Goal: Task Accomplishment & Management: Manage account settings

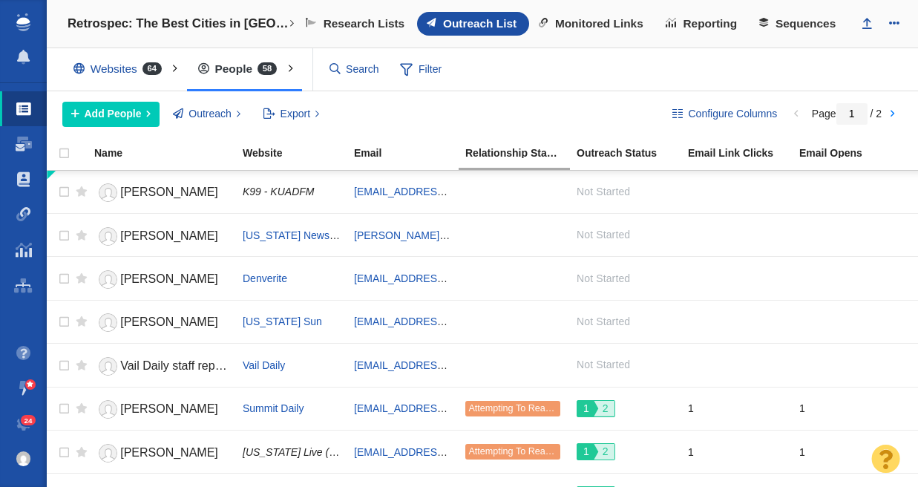
click at [107, 26] on h4 "Retrospec: The Best Cities in [GEOGRAPHIC_DATA] for Beginning Bikers" at bounding box center [177, 23] width 221 height 15
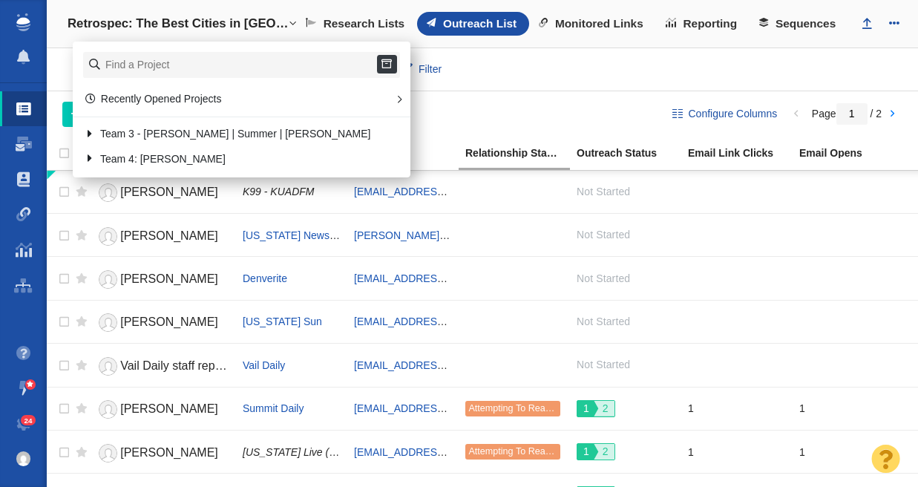
click at [527, 113] on div "Add People Add a Person Add From List of URLs Import from CSV Outreach No Conta…" at bounding box center [355, 114] width 586 height 25
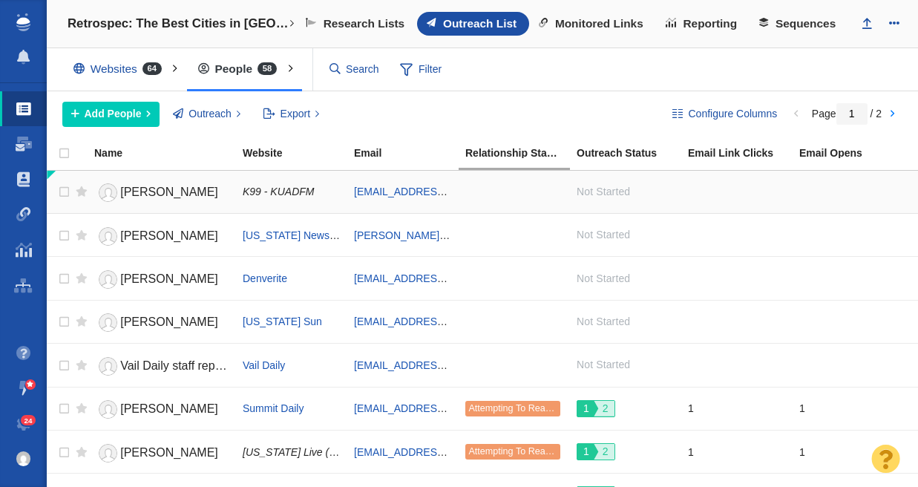
click at [136, 194] on span "[PERSON_NAME]" at bounding box center [169, 191] width 98 height 13
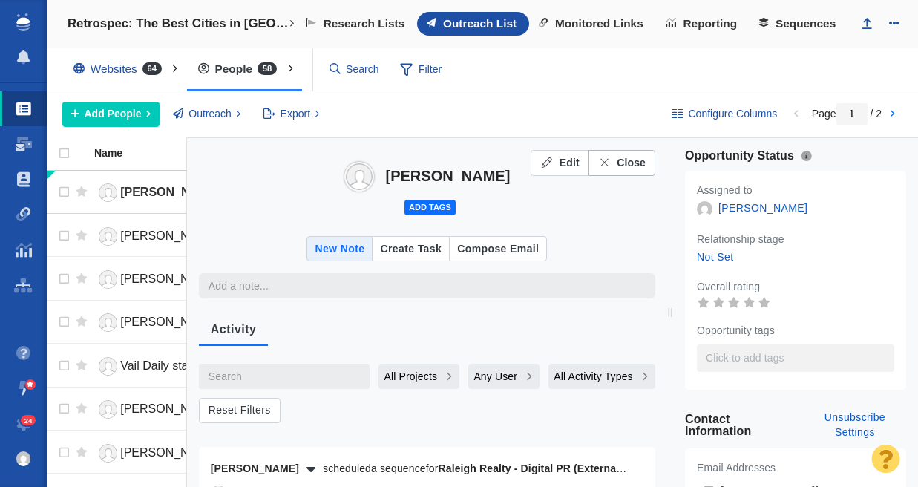
click at [616, 162] on span "Close" at bounding box center [630, 163] width 29 height 16
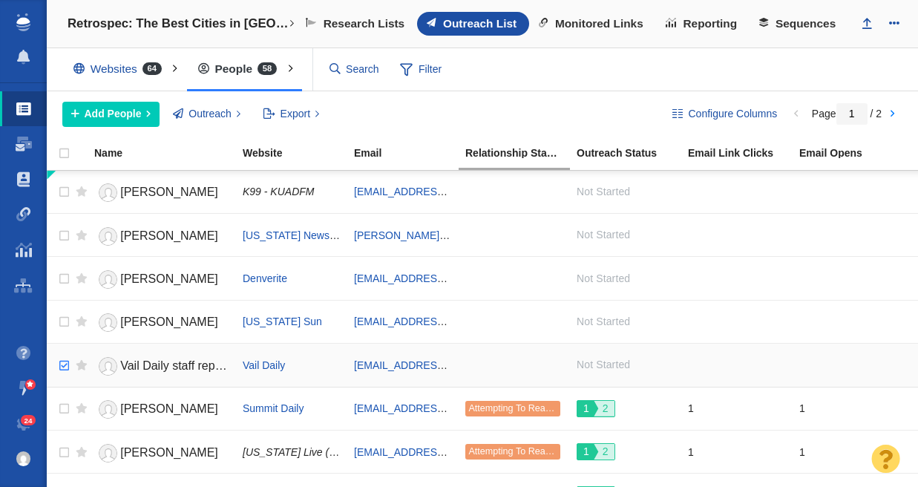
checkbox input "true"
click at [65, 366] on input "checkbox" at bounding box center [62, 365] width 22 height 33
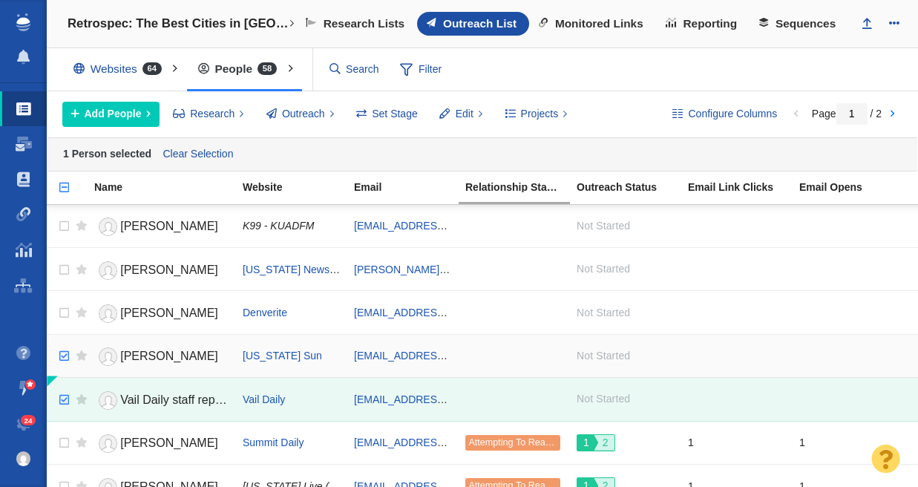
checkbox input "true"
click at [62, 351] on input "checkbox" at bounding box center [62, 356] width 22 height 33
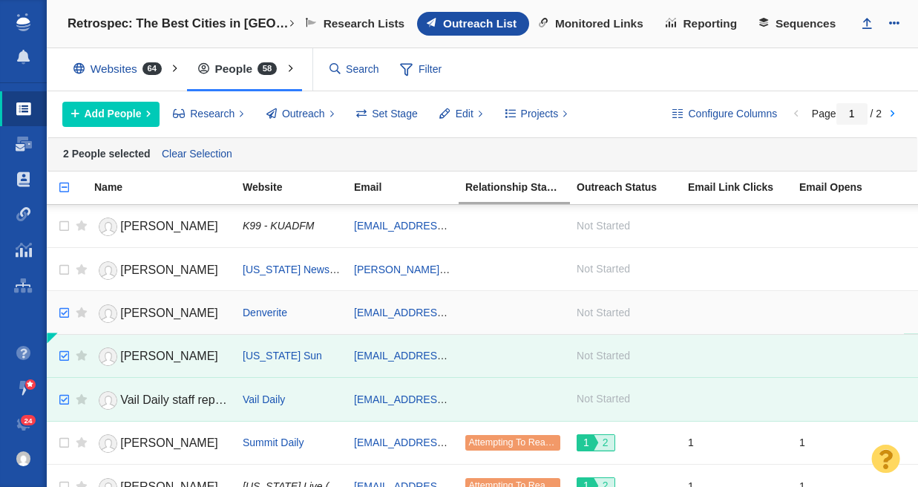
checkbox input "true"
click at [62, 311] on input "checkbox" at bounding box center [62, 313] width 22 height 33
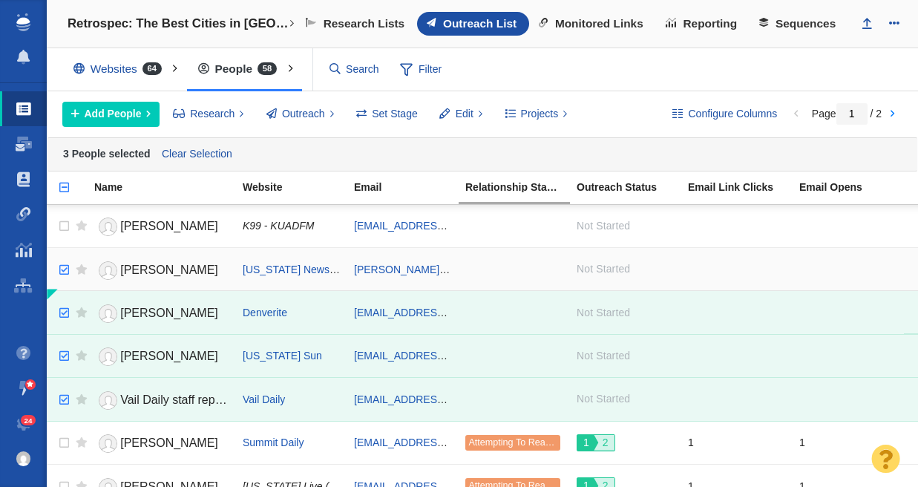
checkbox input "true"
click at [65, 266] on input "checkbox" at bounding box center [62, 270] width 22 height 33
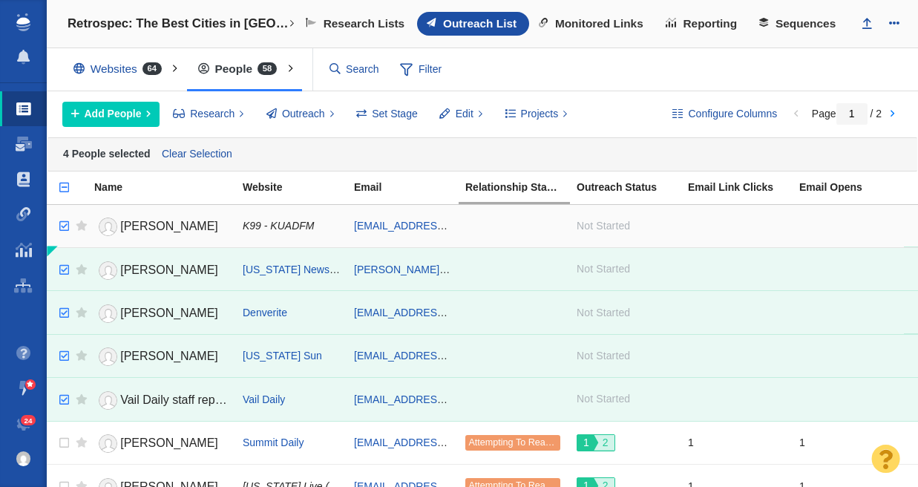
checkbox input "true"
click at [65, 225] on input "checkbox" at bounding box center [62, 226] width 22 height 33
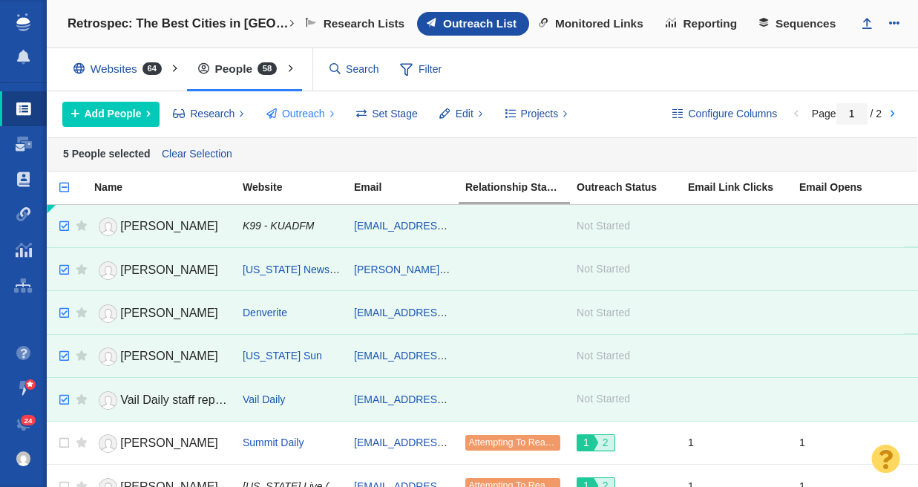
click at [308, 116] on span "Outreach" at bounding box center [303, 114] width 43 height 16
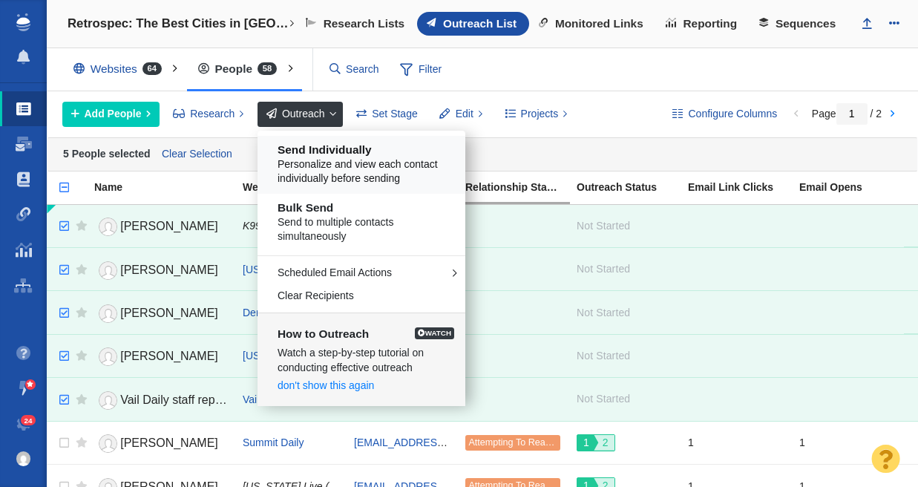
click at [325, 154] on h5 "Send Individually" at bounding box center [366, 149] width 179 height 13
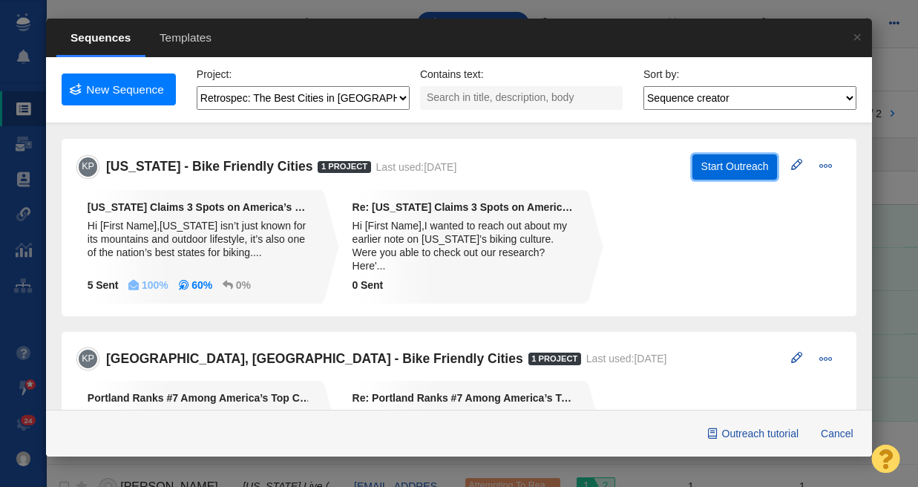
click at [716, 165] on button "Start Outreach" at bounding box center [734, 166] width 85 height 25
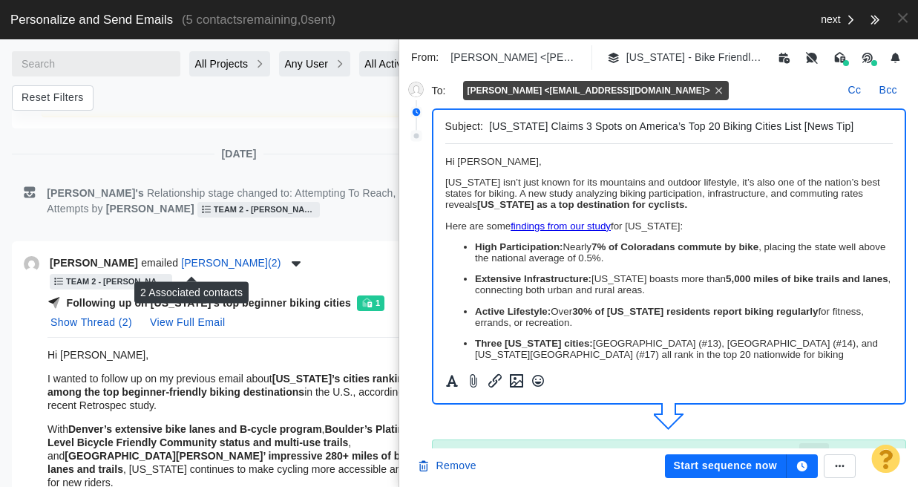
scroll to position [421, 0]
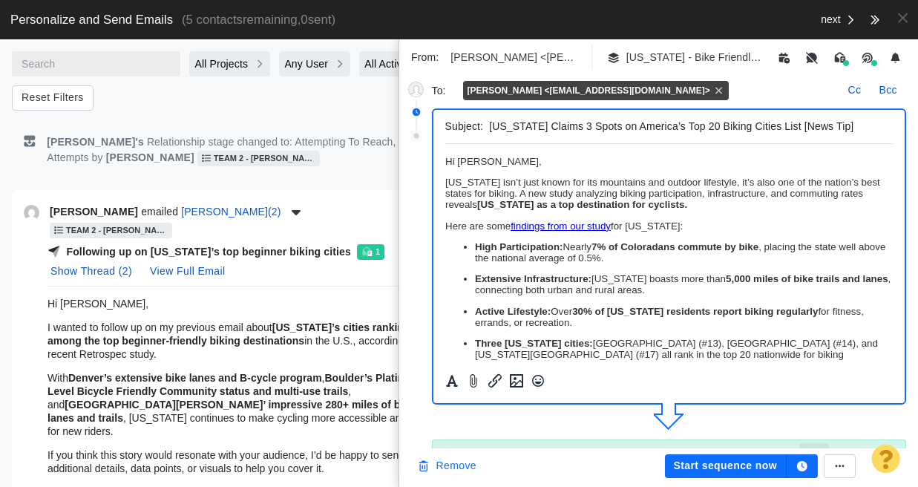
click at [452, 464] on button "Remove" at bounding box center [446, 466] width 77 height 24
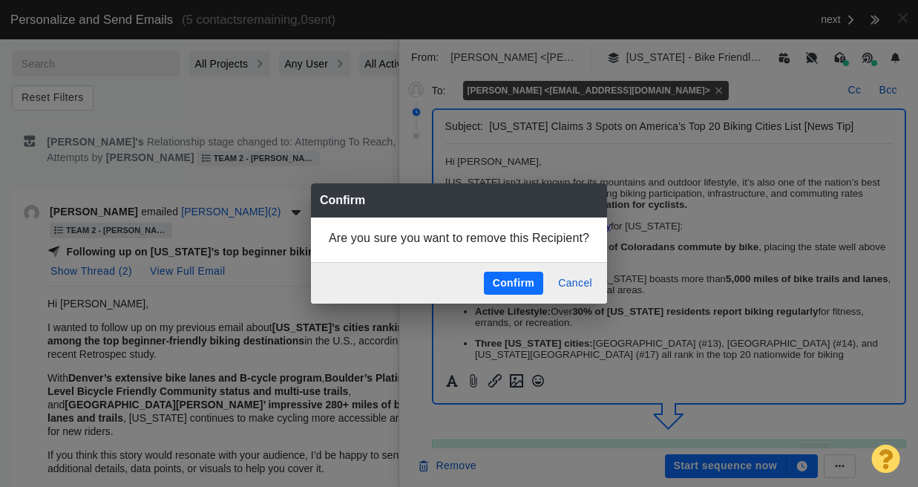
click at [515, 286] on button "Confirm" at bounding box center [513, 283] width 59 height 24
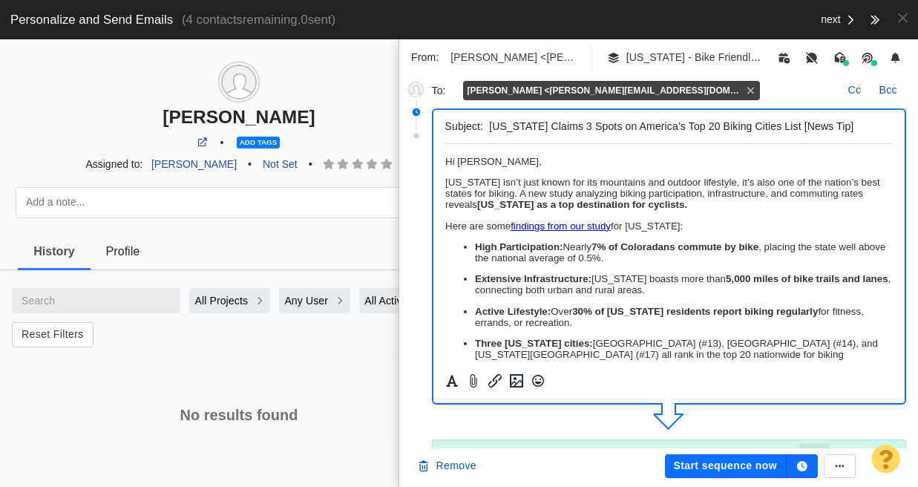
scroll to position [0, 0]
click at [519, 162] on p "﻿ Hi [PERSON_NAME]," at bounding box center [668, 161] width 448 height 11
click at [901, 17] on span at bounding box center [902, 18] width 10 height 16
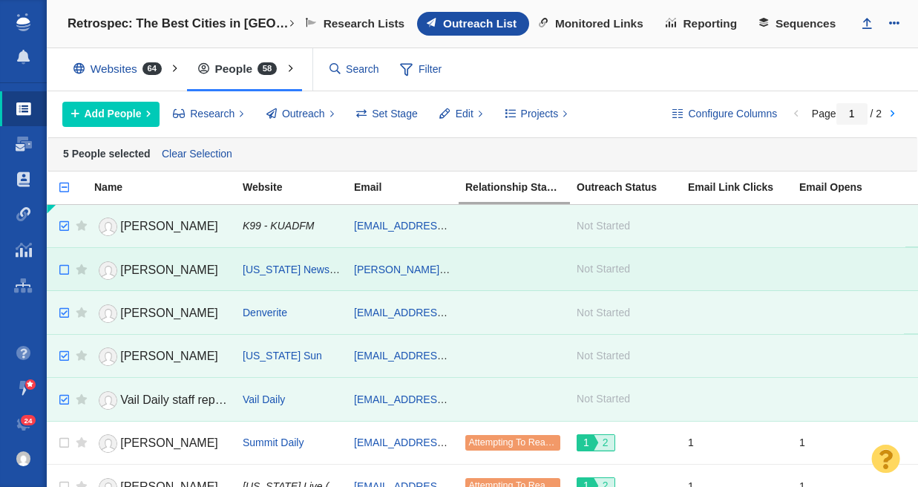
checkbox input "false"
click at [62, 266] on input "checkbox" at bounding box center [62, 270] width 22 height 33
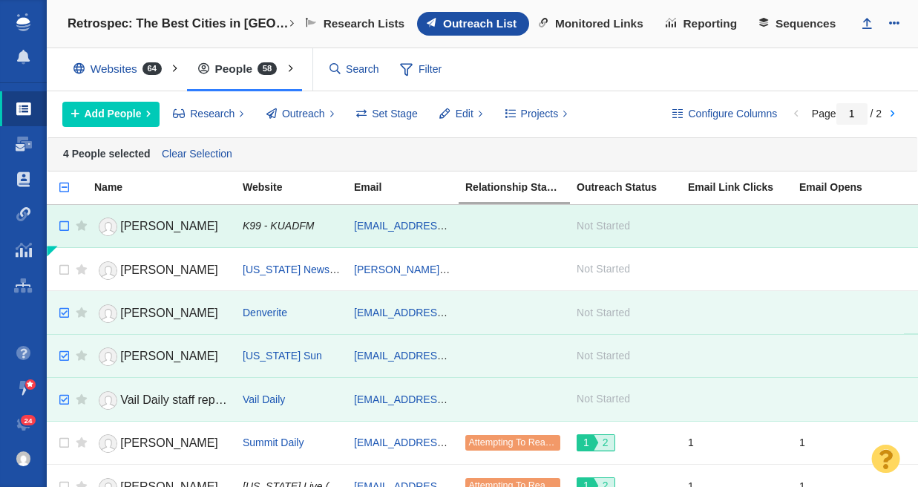
checkbox input "false"
click at [68, 224] on input "checkbox" at bounding box center [62, 226] width 22 height 33
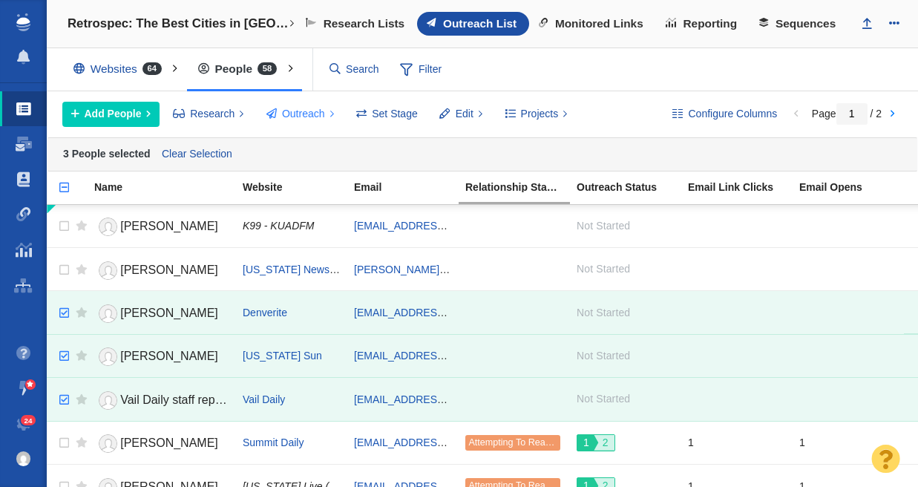
click at [315, 116] on span "Outreach" at bounding box center [303, 114] width 43 height 16
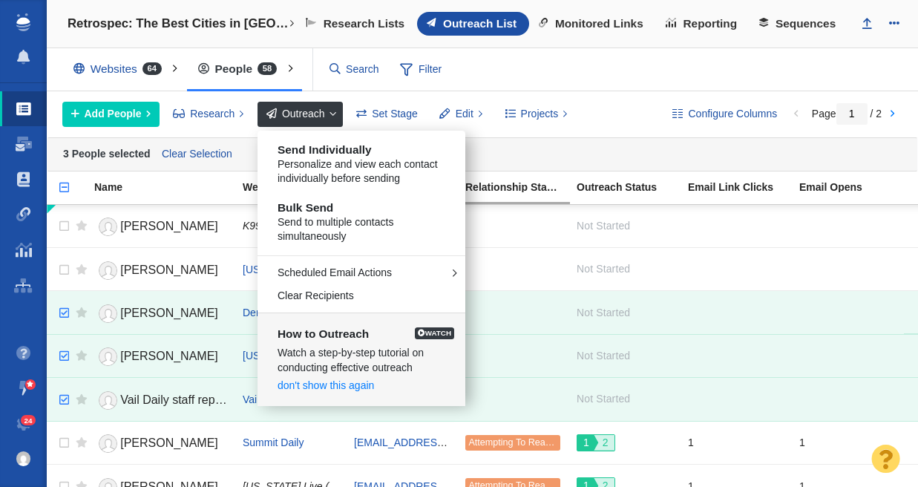
click at [342, 166] on span "Personalize and view each contact individually before sending" at bounding box center [366, 171] width 179 height 29
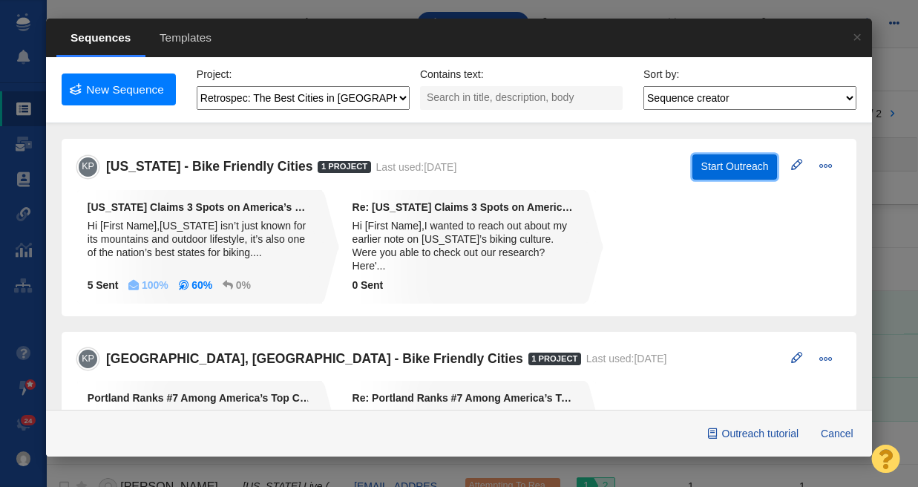
click at [734, 169] on button "Start Outreach" at bounding box center [734, 166] width 85 height 25
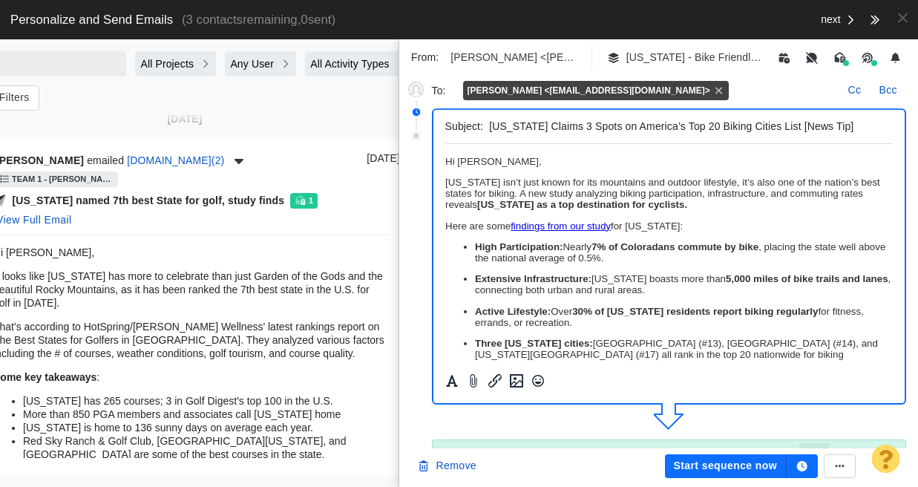
scroll to position [0, 55]
click at [515, 161] on p "﻿ Hi [PERSON_NAME]," at bounding box center [668, 161] width 448 height 11
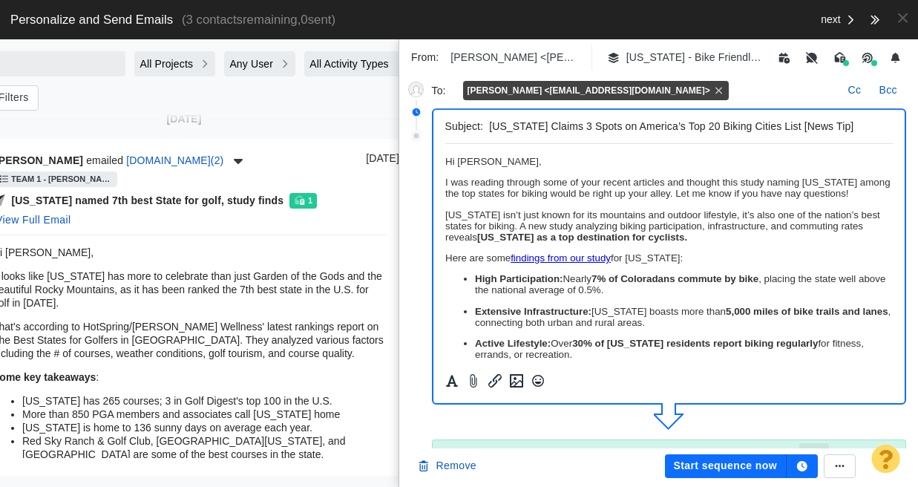
click at [499, 190] on p "I was reading through some of your recent articles and thought this study namin…" at bounding box center [668, 188] width 448 height 22
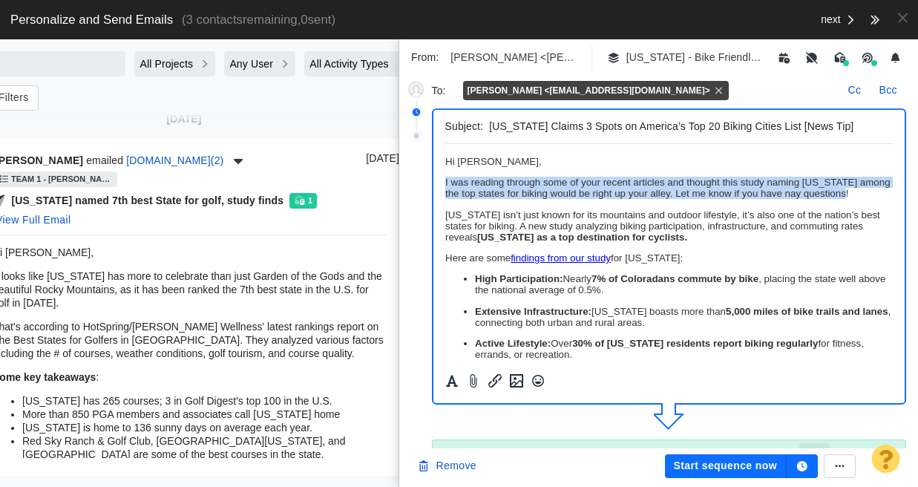
click at [499, 190] on p "I was reading through some of your recent articles and thought this study namin…" at bounding box center [668, 188] width 448 height 22
copy p "I was reading through some of your recent articles and thought this study namin…"
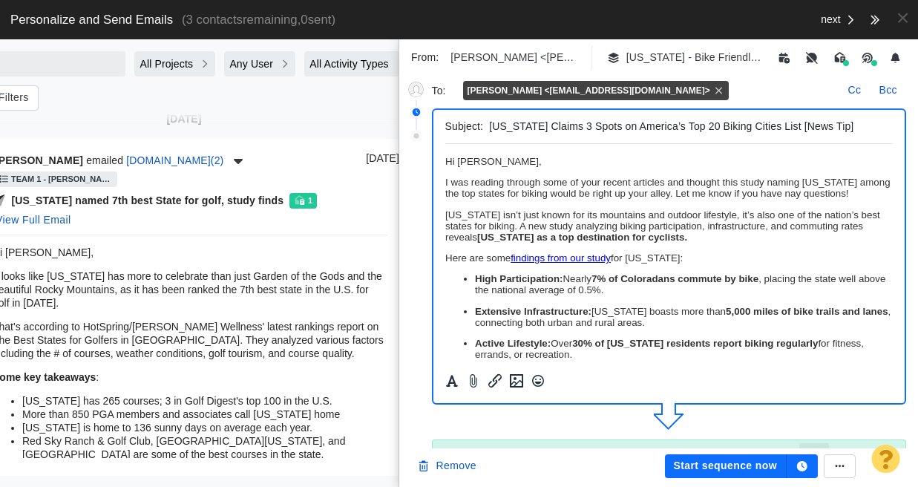
click at [642, 222] on p "[US_STATE] isn’t just known for its mountains and outdoor lifestyle, it’s also …" at bounding box center [668, 225] width 448 height 33
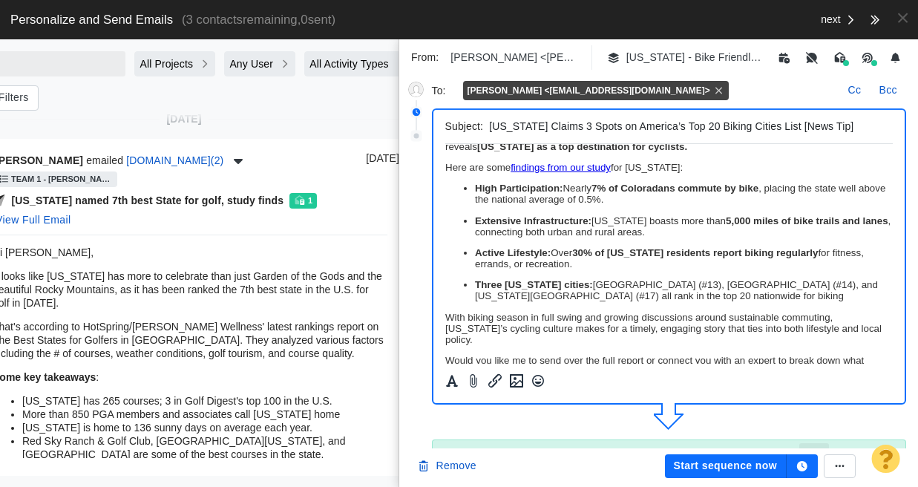
scroll to position [128, 0]
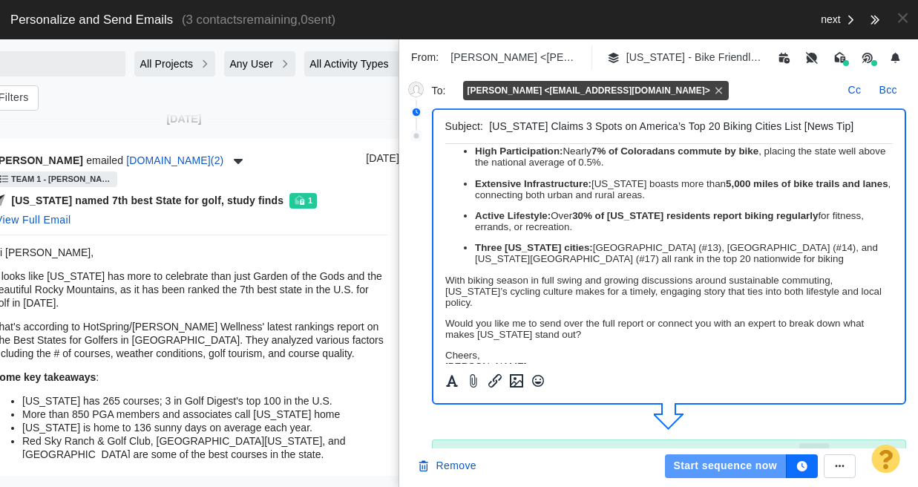
click at [756, 469] on button "Start sequence now" at bounding box center [726, 466] width 122 height 24
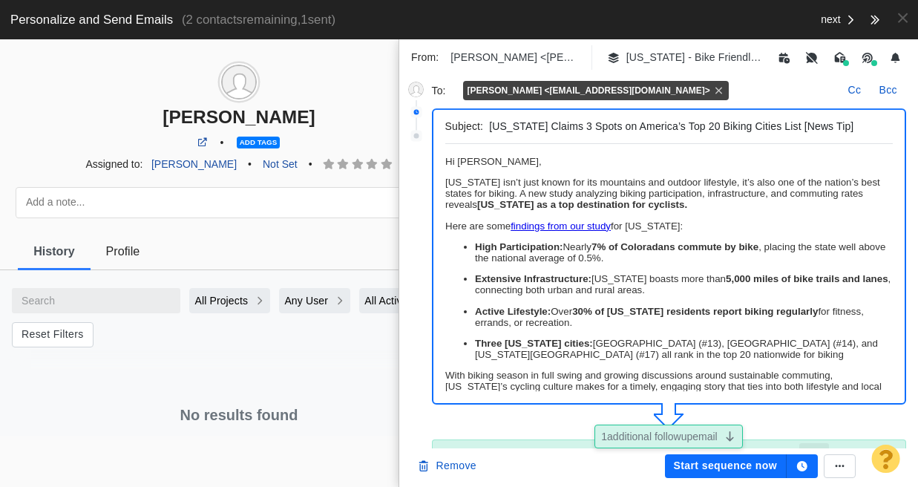
scroll to position [0, 0]
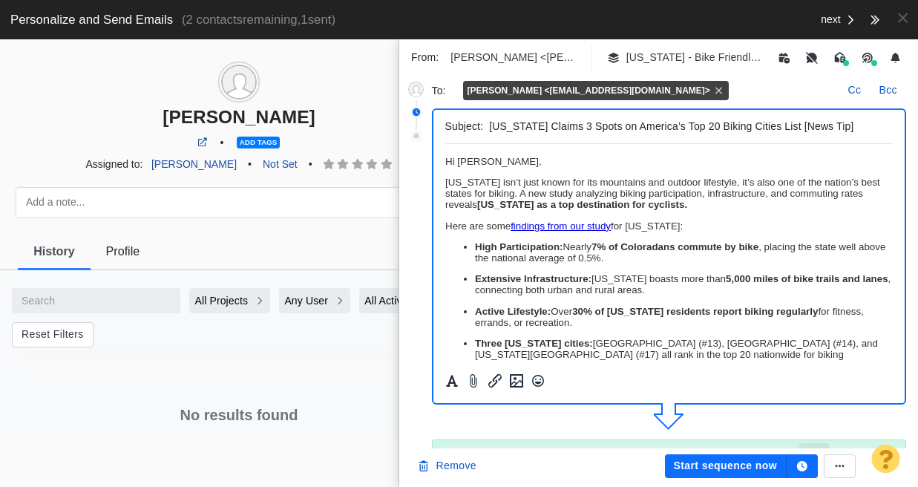
click at [529, 162] on p "﻿ Hi [PERSON_NAME]," at bounding box center [668, 161] width 448 height 11
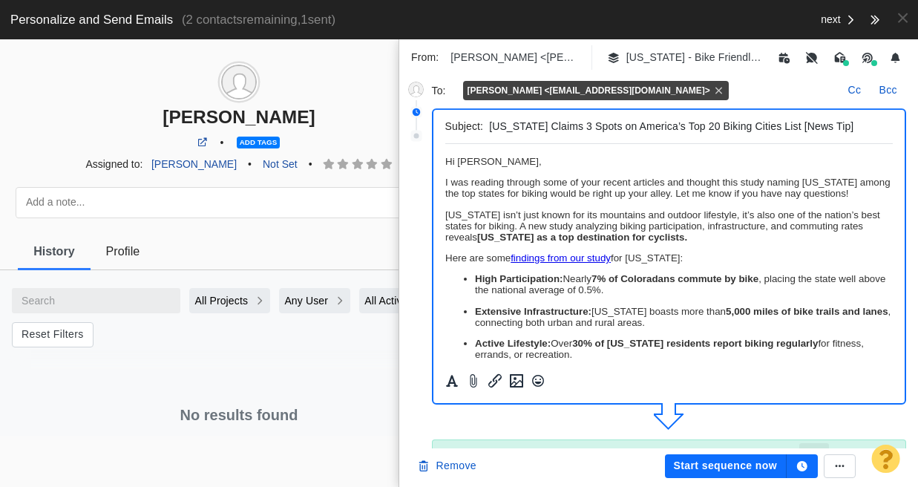
click at [712, 462] on button "Start sequence now" at bounding box center [726, 466] width 122 height 24
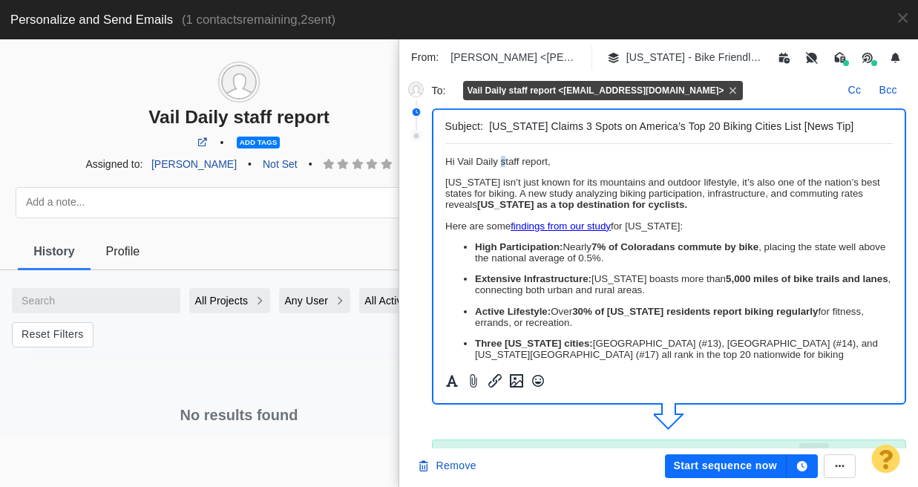
click at [503, 161] on p "﻿ Hi Vail Daily staff report," at bounding box center [668, 161] width 448 height 11
click at [527, 162] on p "Hi Vail Daily Staff report," at bounding box center [668, 161] width 448 height 11
click at [603, 161] on p "Hi Vail Daily Staff Report," at bounding box center [668, 161] width 448 height 11
drag, startPoint x: 523, startPoint y: 159, endPoint x: 552, endPoint y: 160, distance: 29.0
click at [552, 160] on p "Hi Vail Daily Staff Report," at bounding box center [668, 161] width 448 height 11
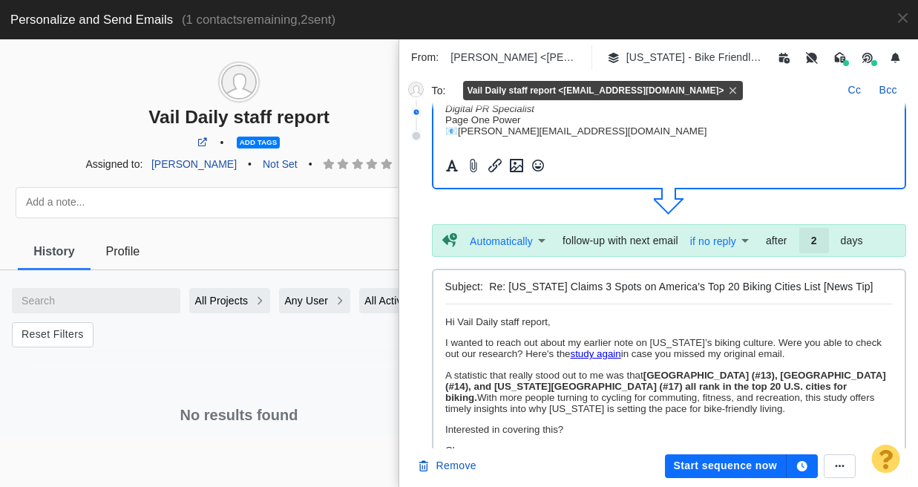
scroll to position [324, 0]
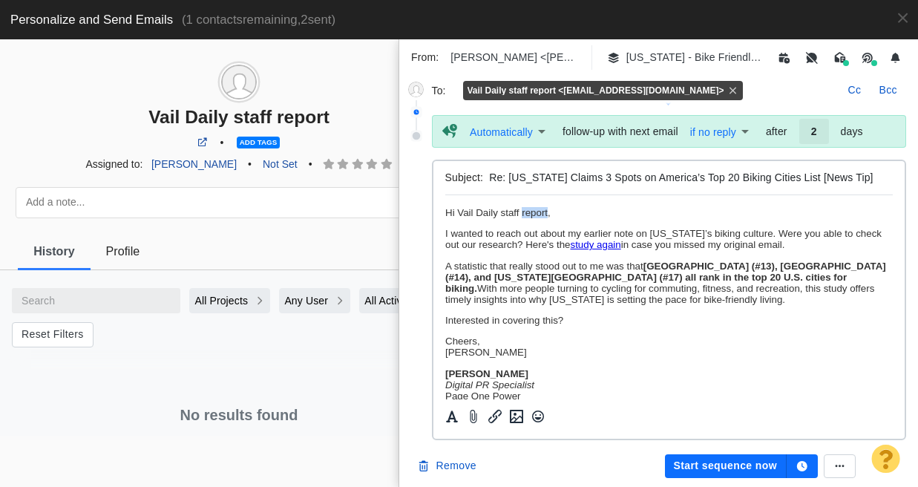
drag, startPoint x: 521, startPoint y: 211, endPoint x: 547, endPoint y: 210, distance: 26.7
click at [547, 210] on p "Hi Vail Daily staff report," at bounding box center [668, 212] width 448 height 11
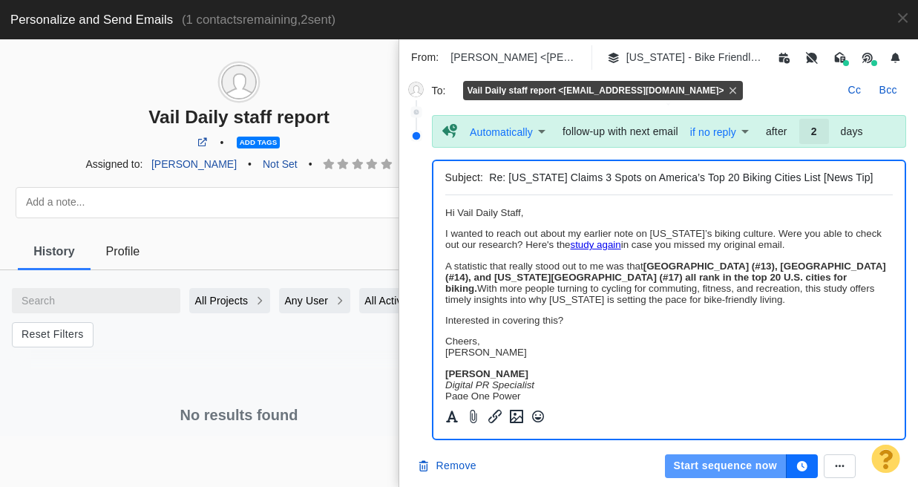
click at [722, 466] on button "Start sequence now" at bounding box center [726, 466] width 122 height 24
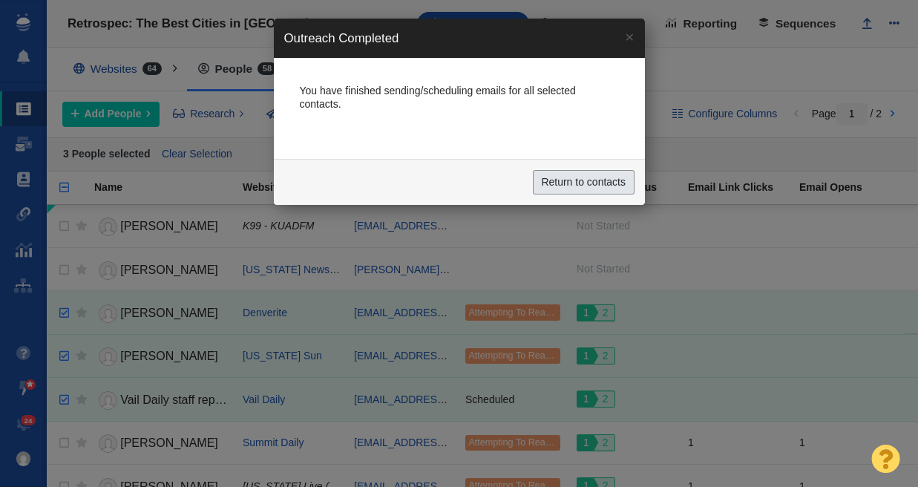
click at [587, 179] on input "Return to contacts" at bounding box center [584, 182] width 102 height 25
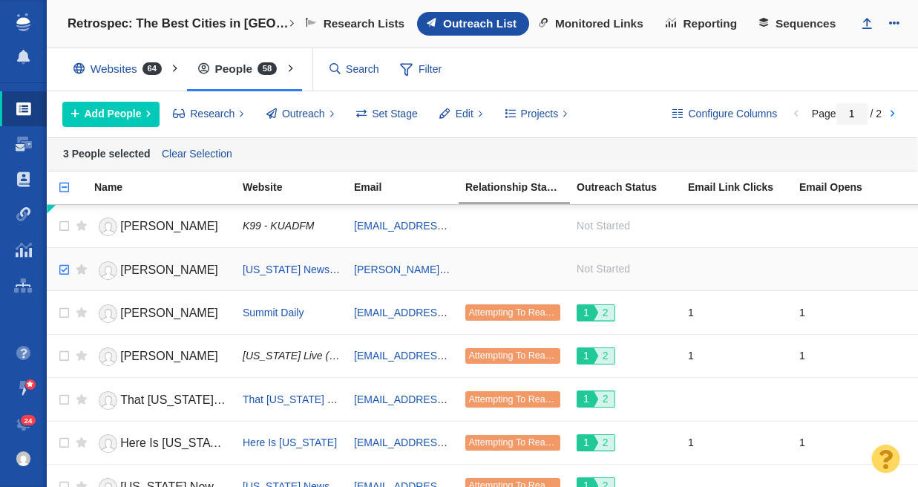
click at [61, 269] on input "checkbox" at bounding box center [62, 270] width 22 height 33
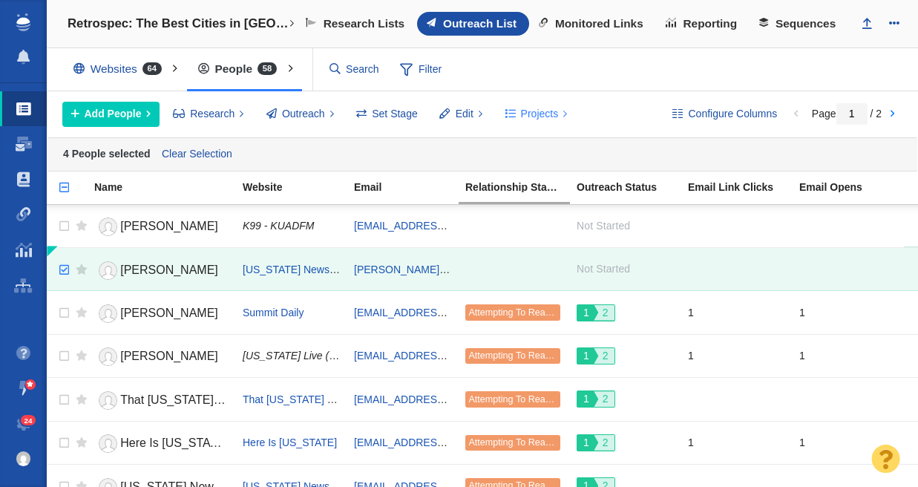
click at [518, 111] on button "Projects" at bounding box center [535, 114] width 79 height 25
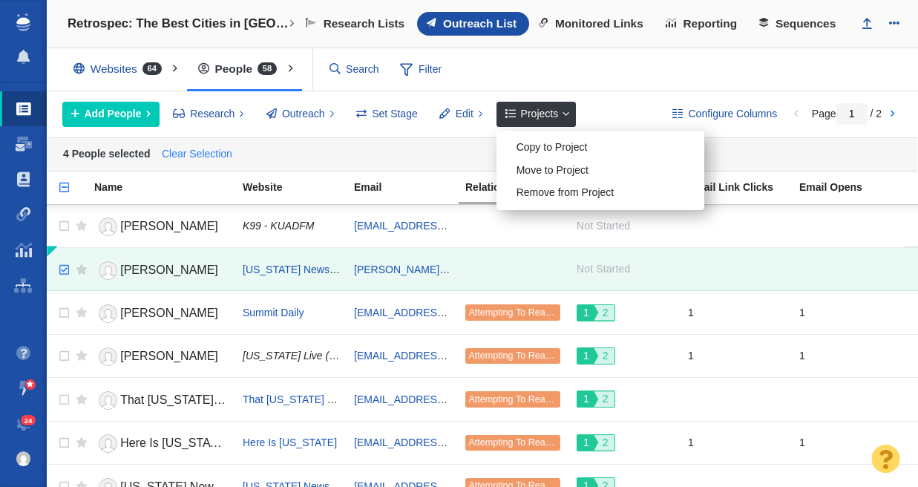
click at [201, 148] on link "Clear Selection" at bounding box center [196, 154] width 77 height 22
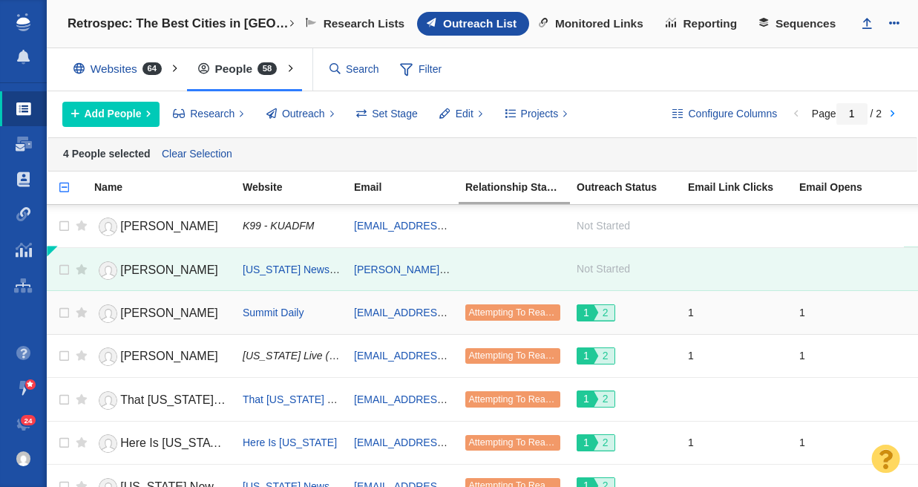
checkbox input "false"
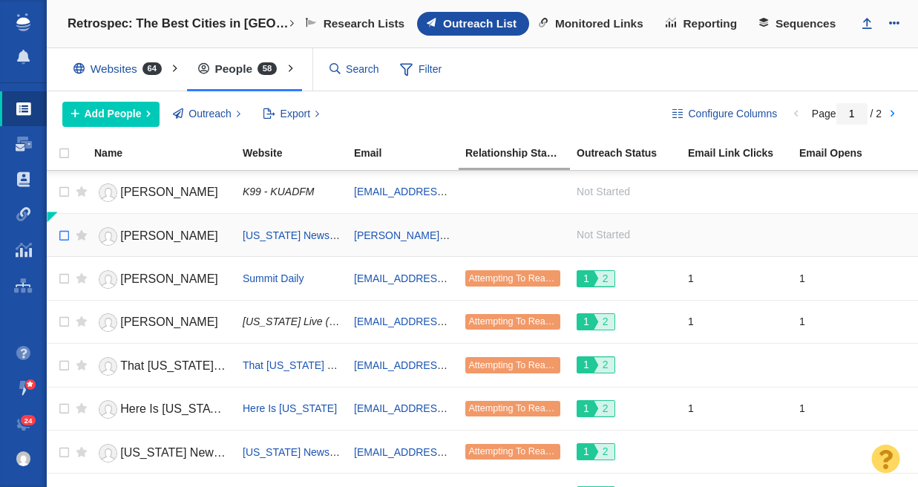
checkbox input "true"
click at [67, 231] on input "checkbox" at bounding box center [62, 236] width 22 height 33
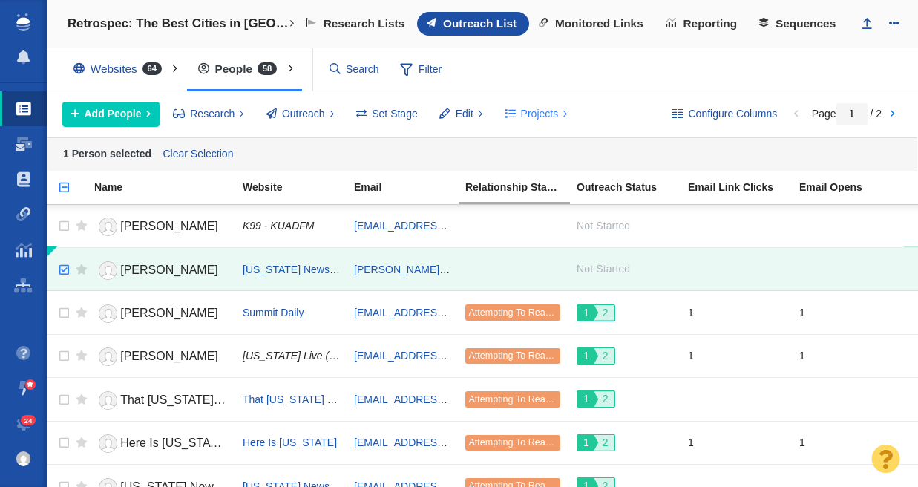
click at [541, 114] on span "Projects" at bounding box center [540, 114] width 38 height 16
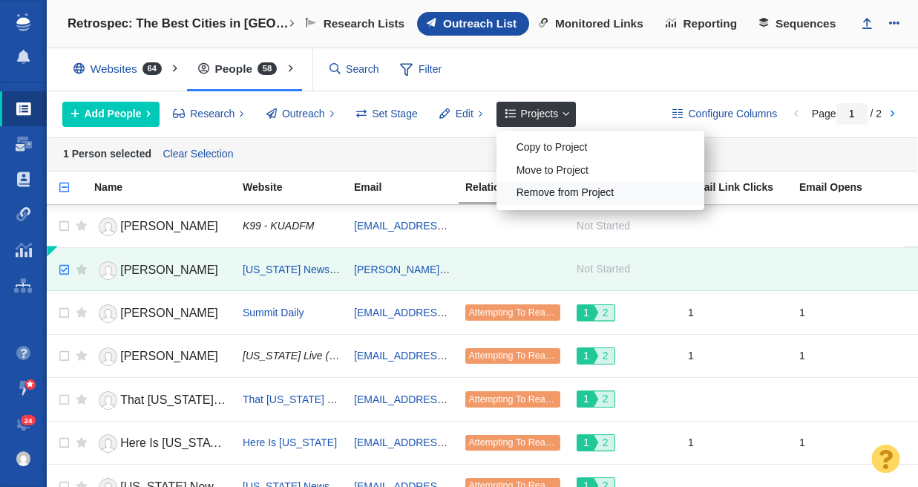
click at [570, 194] on div "Remove from Project" at bounding box center [600, 193] width 208 height 23
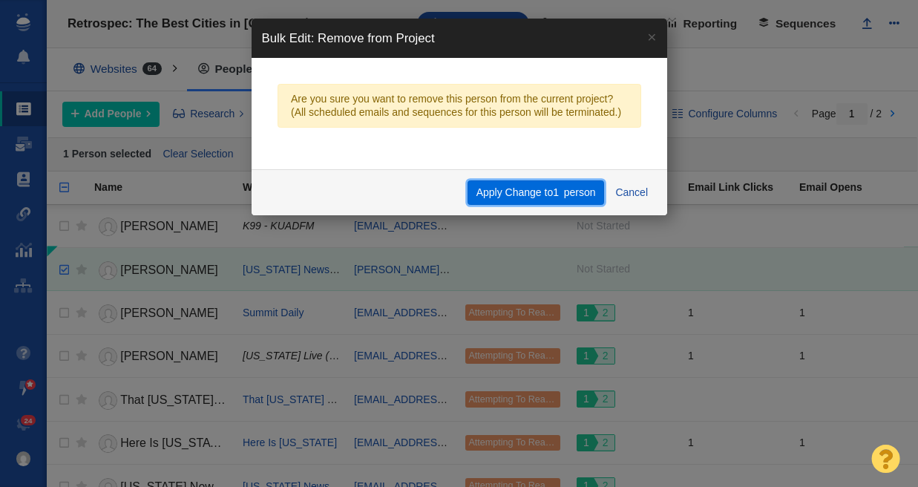
click at [553, 193] on span "1" at bounding box center [556, 192] width 6 height 12
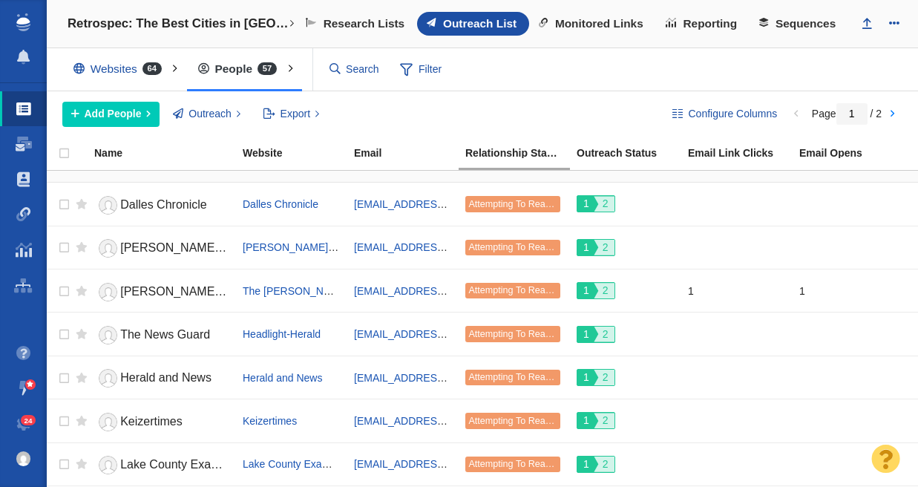
scroll to position [0, 0]
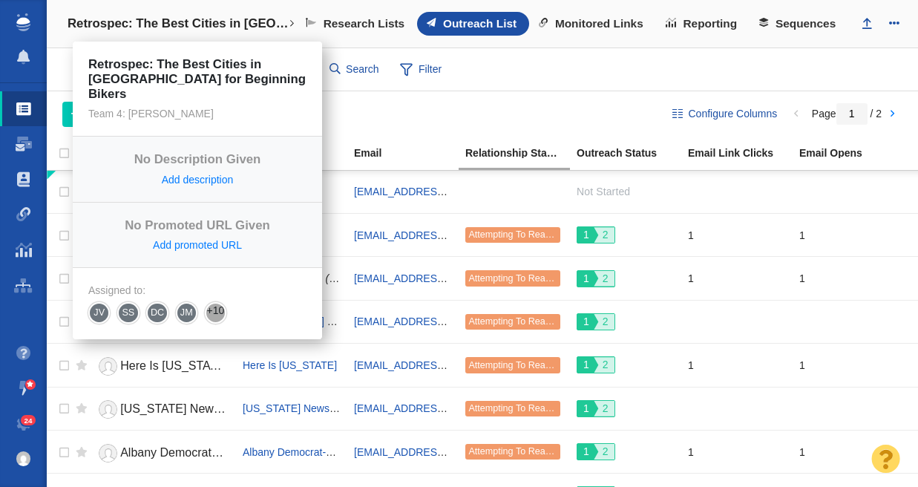
click at [124, 22] on h4 "Retrospec: The Best Cities in [GEOGRAPHIC_DATA] for Beginning Bikers" at bounding box center [177, 23] width 221 height 15
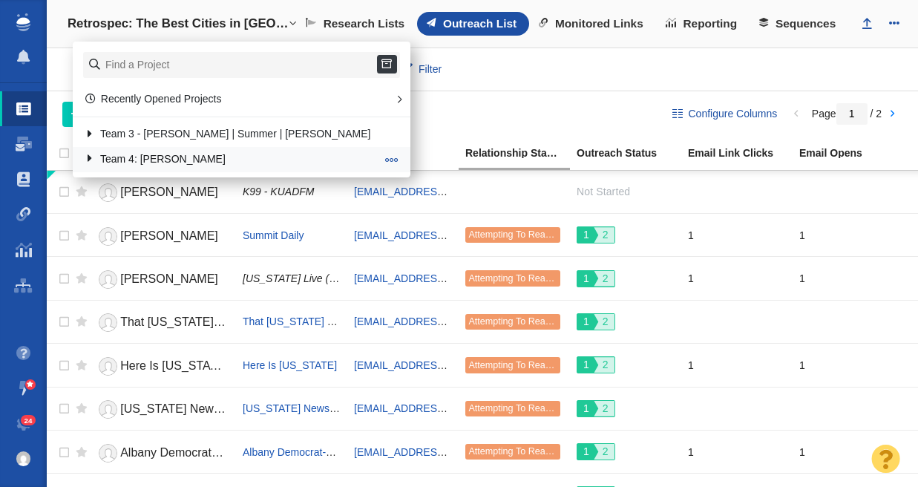
click at [137, 155] on link "Team 4: [PERSON_NAME]" at bounding box center [230, 159] width 300 height 23
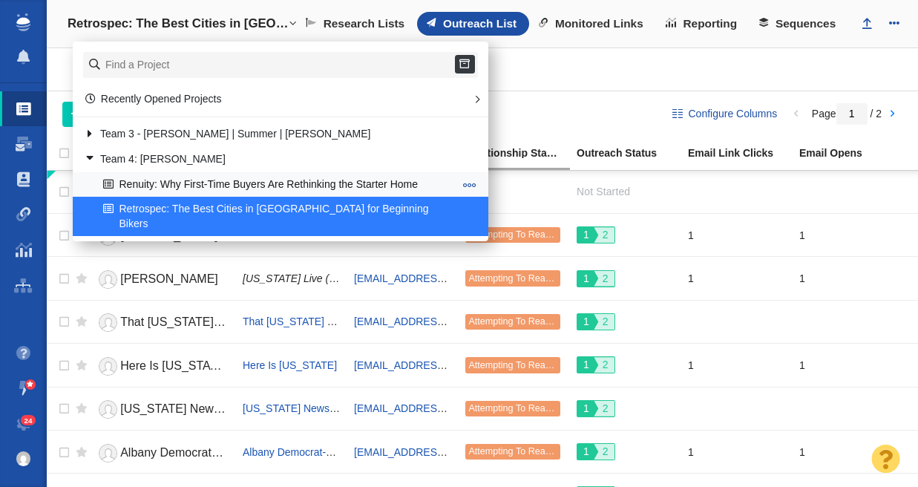
click at [156, 181] on link "Renuity: Why First-Time Buyers Are Rethinking the Starter Home" at bounding box center [278, 184] width 358 height 23
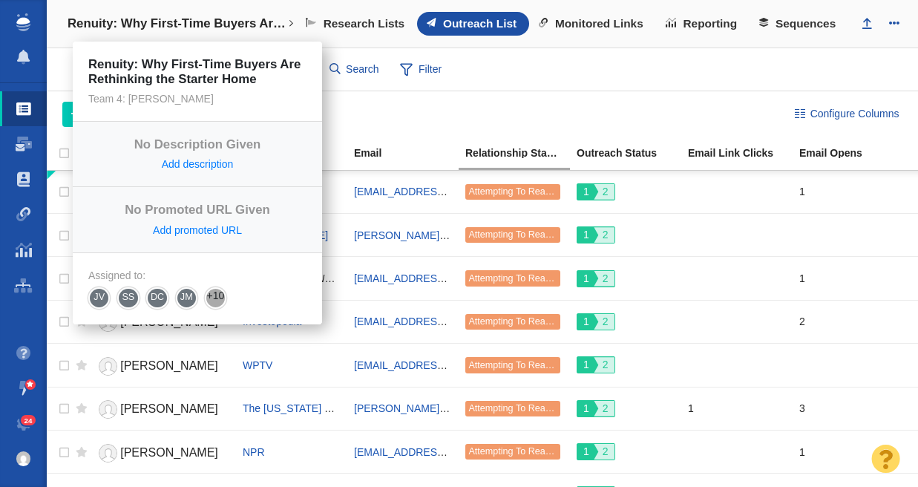
click at [184, 23] on h4 "Renuity: Why First-Time Buyers Are Rethinking the Starter Home" at bounding box center [177, 23] width 220 height 15
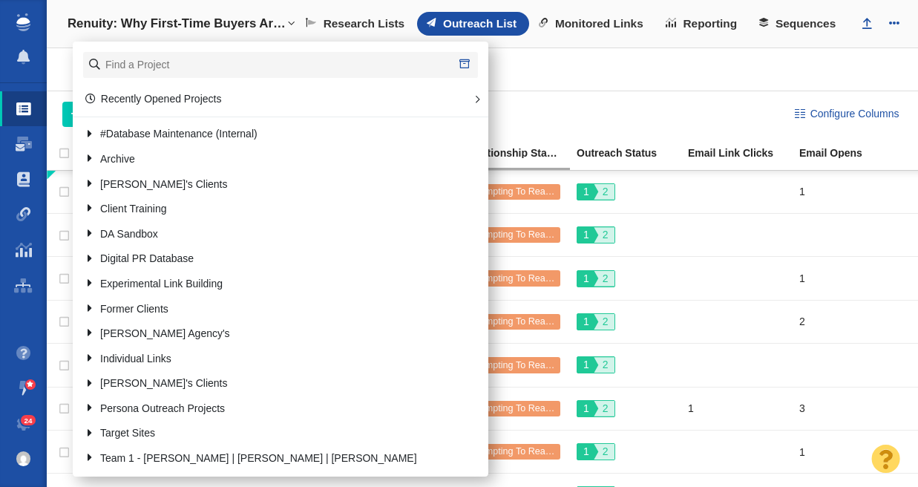
click at [531, 100] on div "Configure Columns Add People Add a Person Add From List of URLs Import from CSV…" at bounding box center [482, 114] width 871 height 46
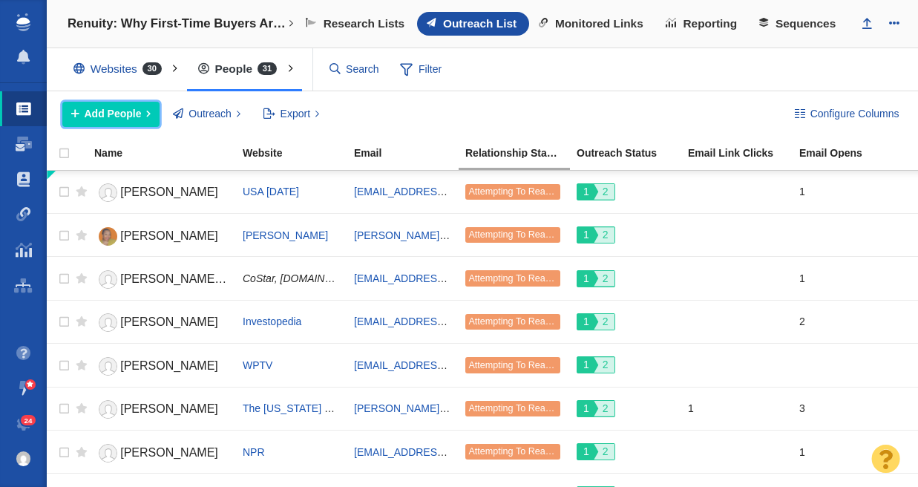
click at [146, 112] on button "Add People" at bounding box center [110, 114] width 97 height 25
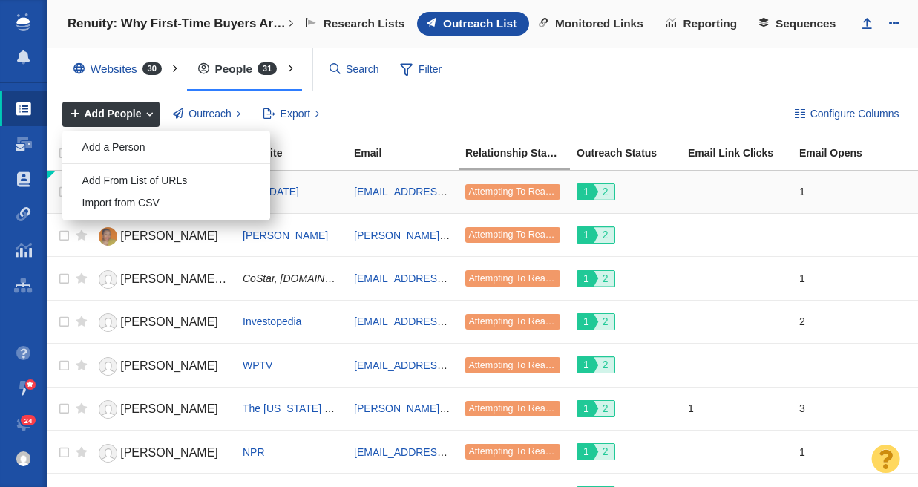
click at [147, 202] on div "Import from CSV" at bounding box center [166, 203] width 208 height 23
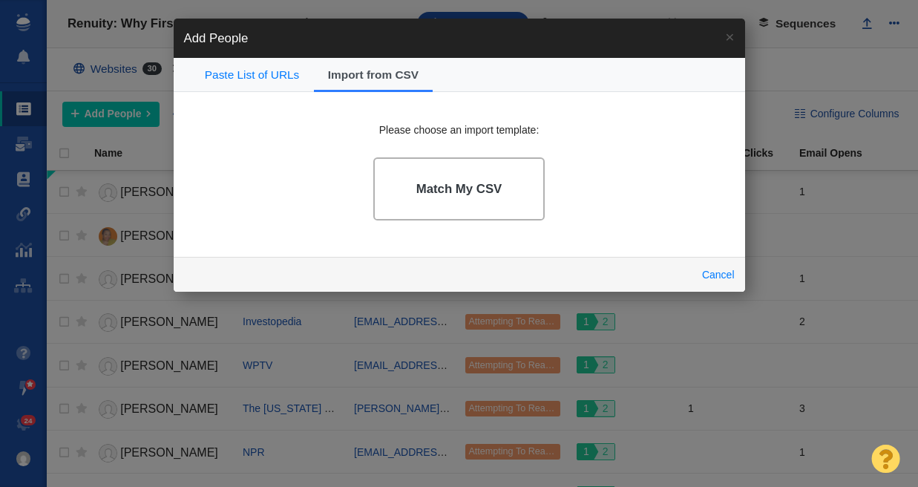
click at [480, 183] on h4 "Match My CSV" at bounding box center [459, 189] width 86 height 15
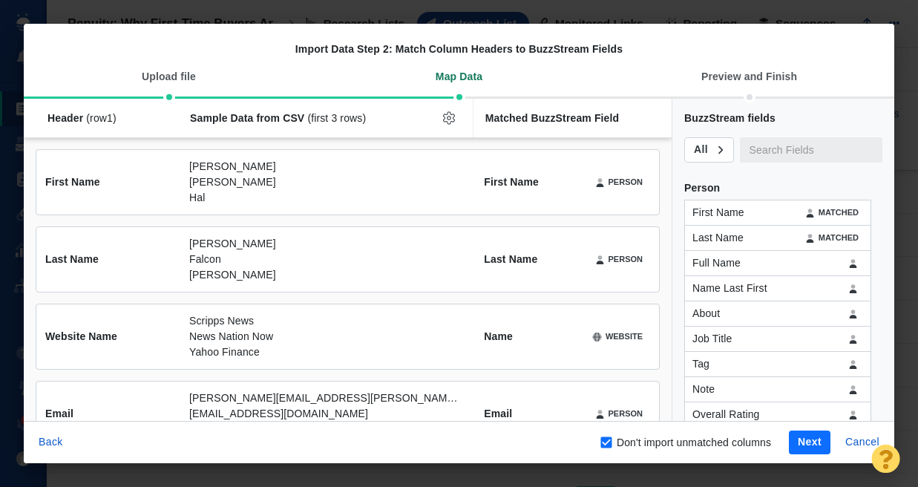
click at [804, 442] on button "Next" at bounding box center [809, 442] width 42 height 24
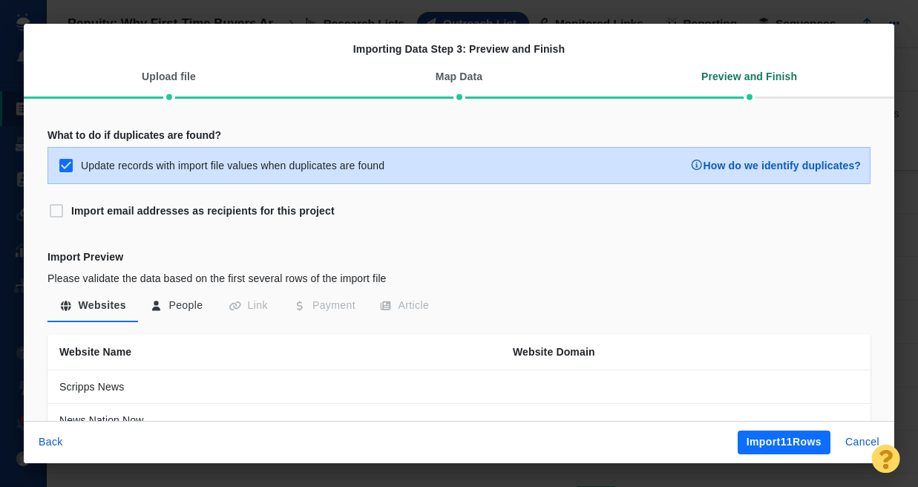
click at [805, 442] on button "Import 11 Rows" at bounding box center [783, 442] width 93 height 24
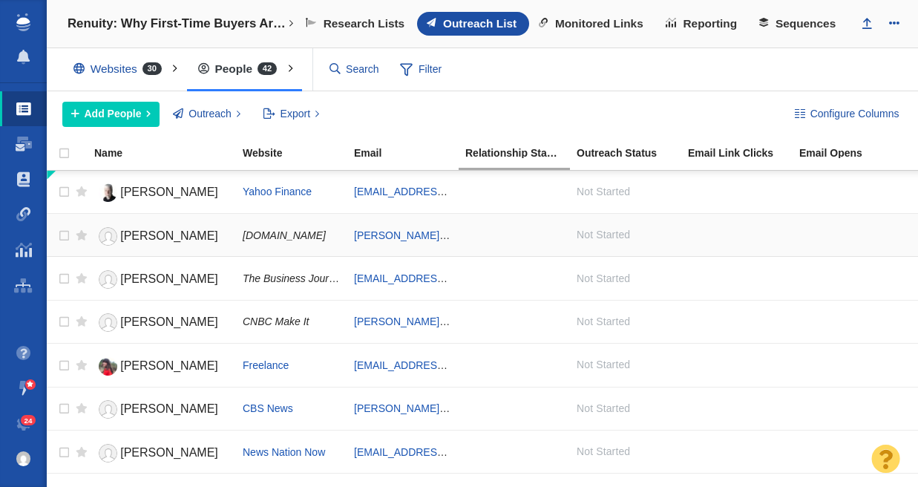
click at [536, 252] on td at bounding box center [513, 234] width 111 height 43
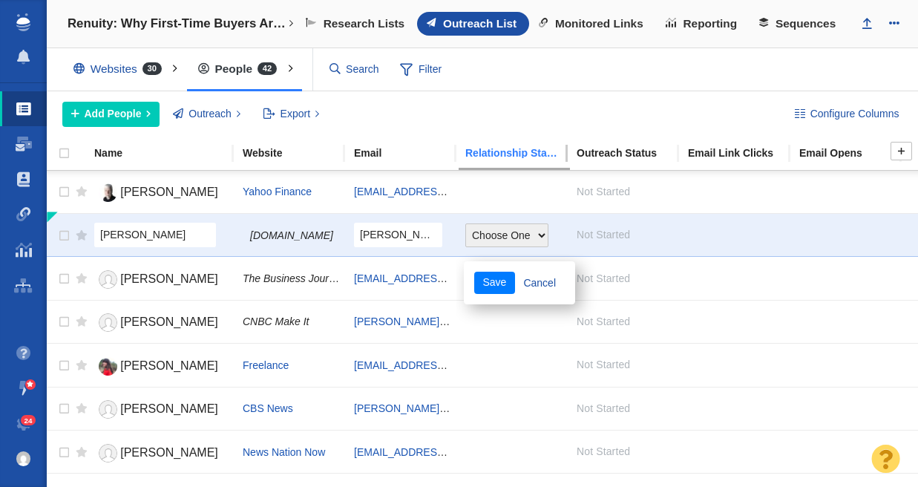
click at [550, 139] on th "Relationship Stage" at bounding box center [513, 153] width 111 height 33
click at [576, 93] on div "Configure Columns Add People Add a Person Add From List of URLs Import from CSV…" at bounding box center [482, 114] width 871 height 46
